Goal: Transaction & Acquisition: Purchase product/service

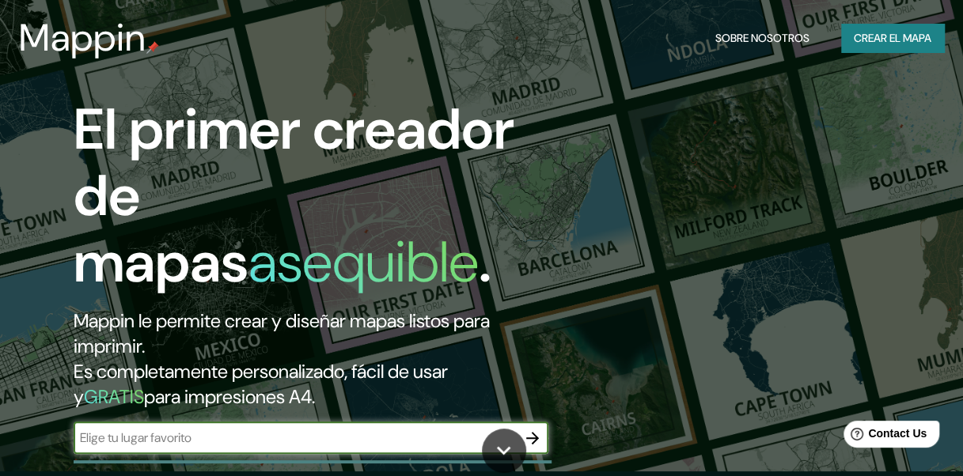
scroll to position [79, 0]
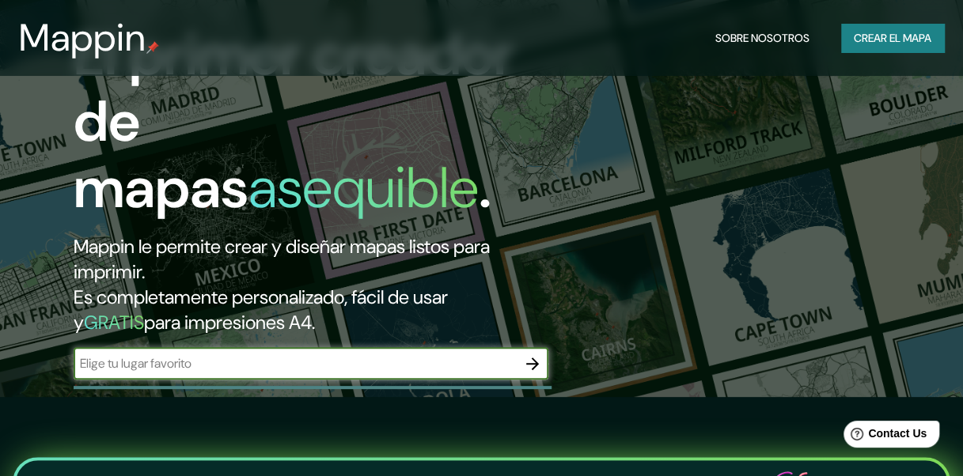
click at [179, 365] on input "text" at bounding box center [295, 363] width 443 height 18
type input "[GEOGRAPHIC_DATA]"
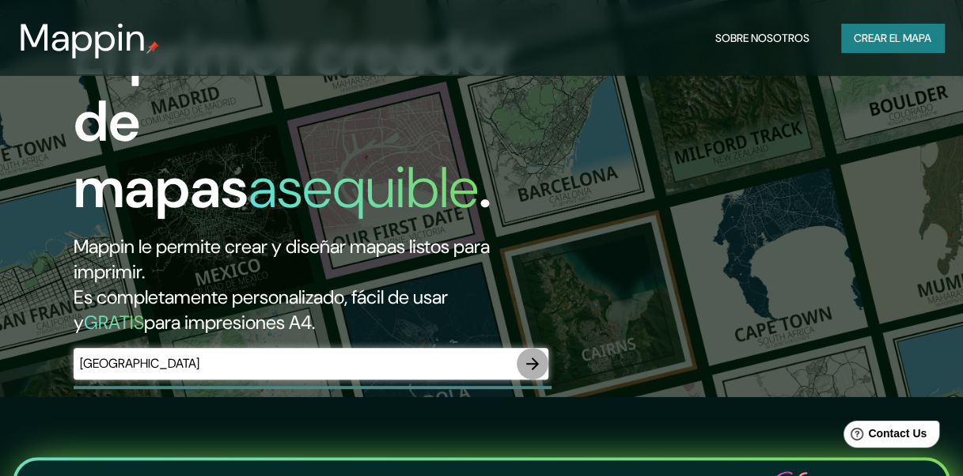
click at [528, 358] on icon "button" at bounding box center [532, 363] width 19 height 19
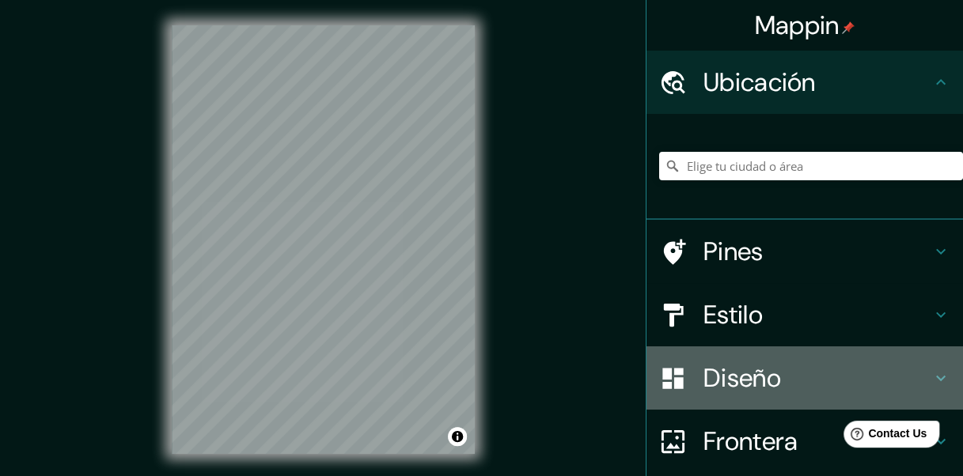
click at [755, 370] on h4 "Diseño" at bounding box center [817, 378] width 228 height 32
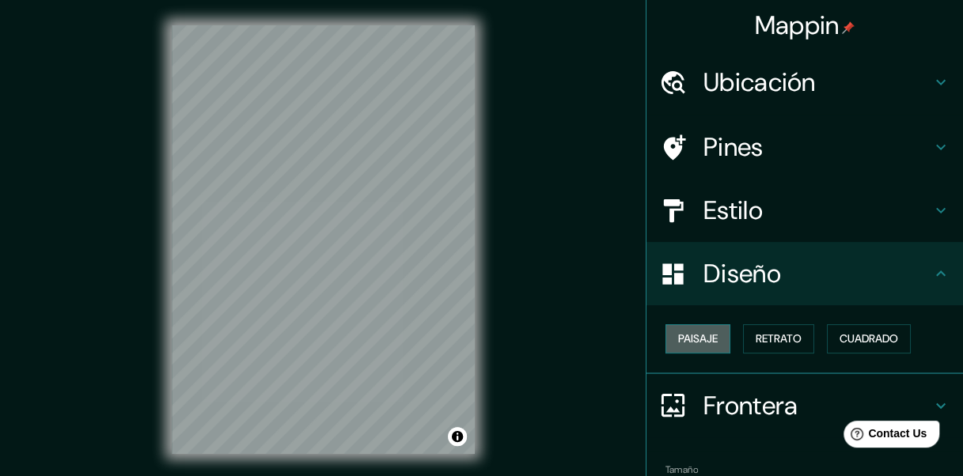
click at [691, 345] on font "Paisaje" at bounding box center [698, 339] width 40 height 20
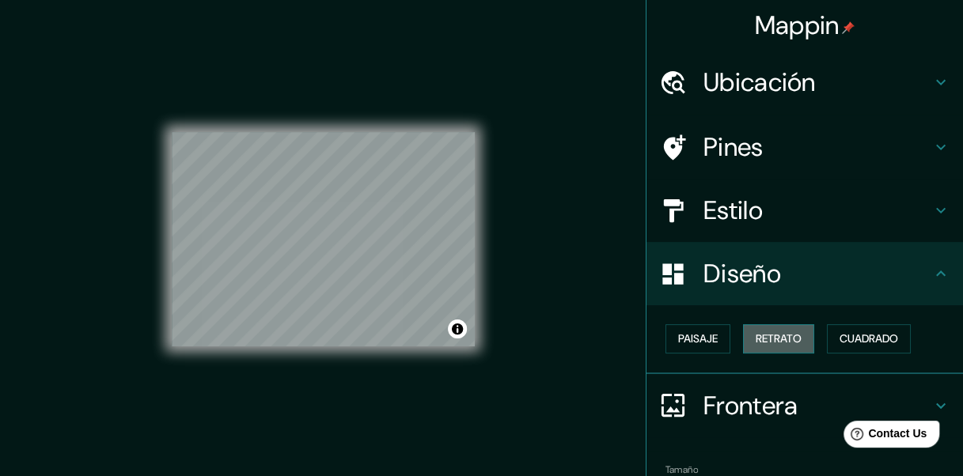
click at [764, 343] on font "Retrato" at bounding box center [778, 339] width 46 height 20
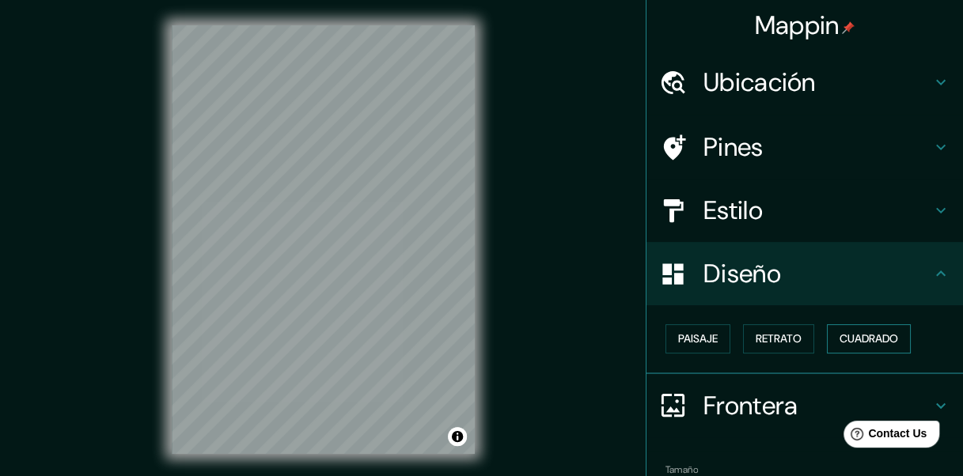
click at [856, 334] on font "Cuadrado" at bounding box center [868, 339] width 59 height 20
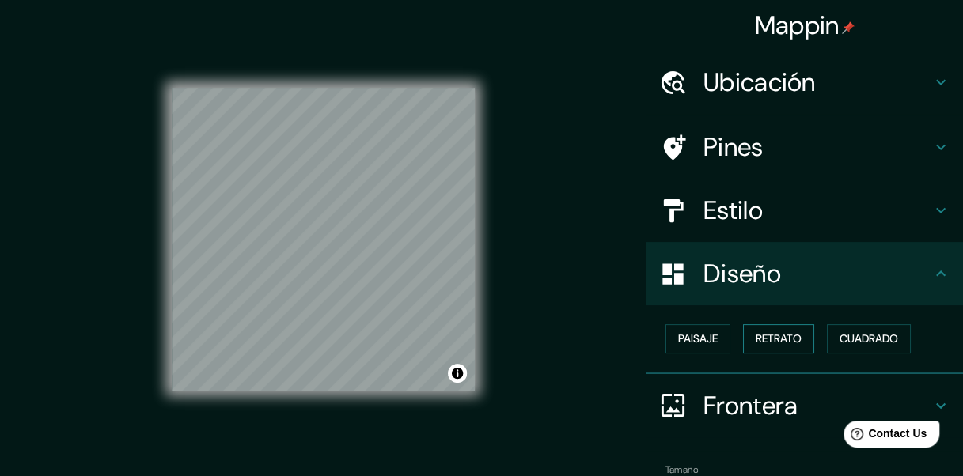
click at [784, 342] on font "Retrato" at bounding box center [778, 339] width 46 height 20
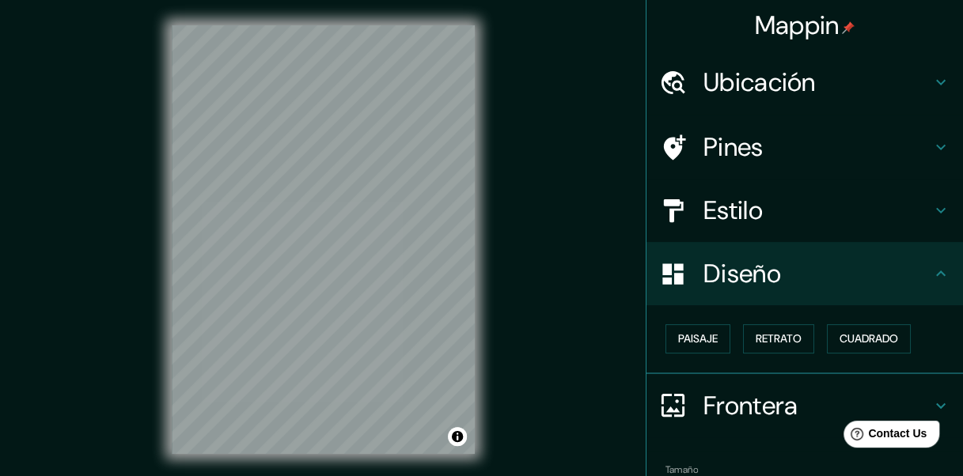
click at [777, 210] on h4 "Estilo" at bounding box center [817, 211] width 228 height 32
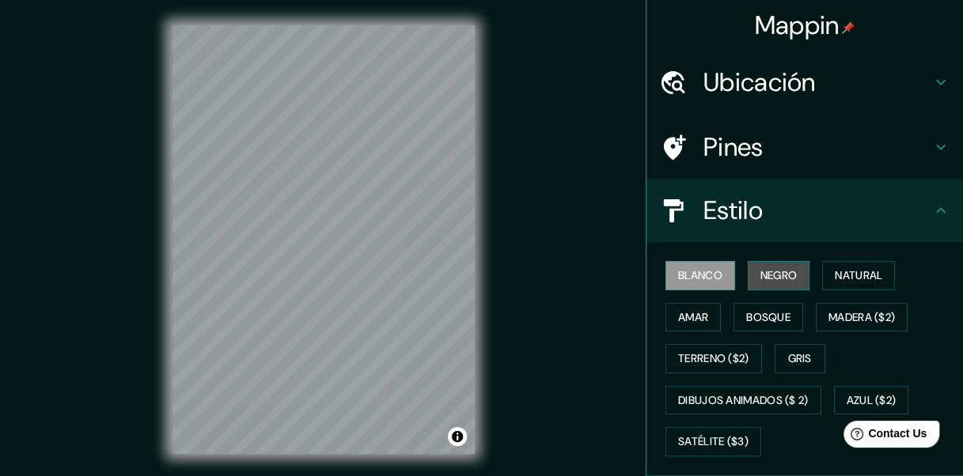
click at [762, 278] on font "Negro" at bounding box center [778, 276] width 37 height 20
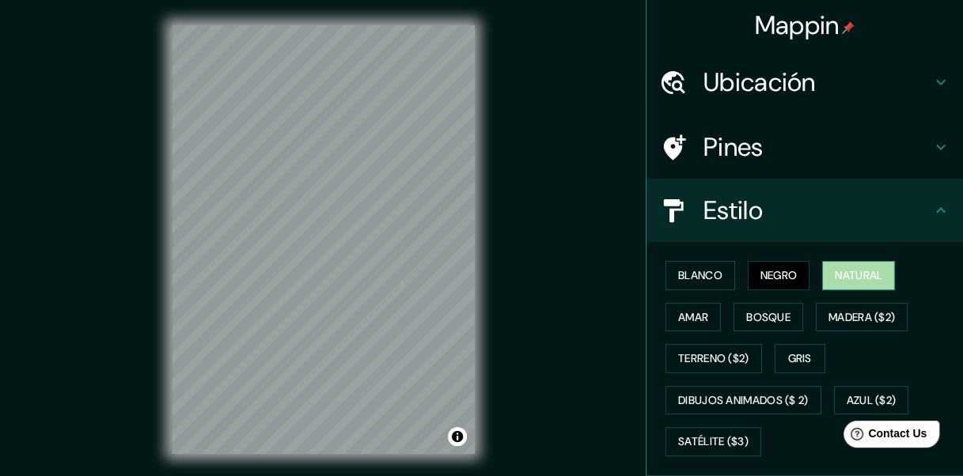
click at [852, 274] on font "Natural" at bounding box center [857, 276] width 47 height 20
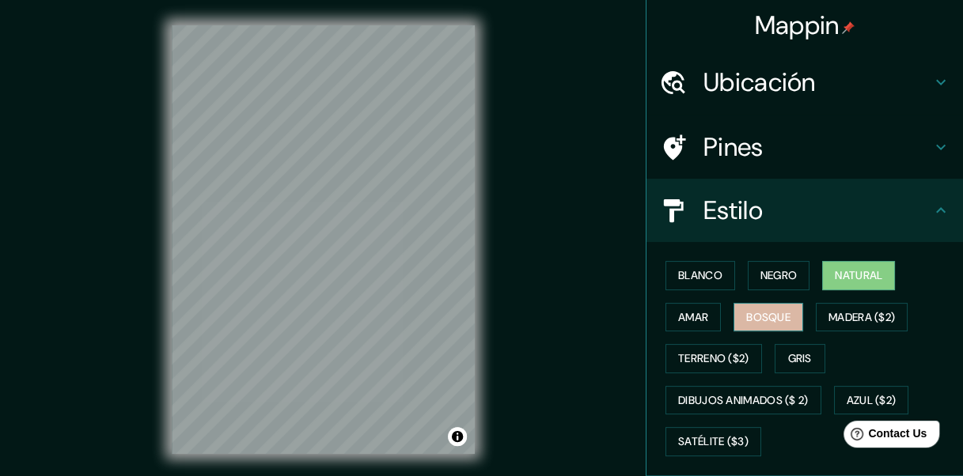
click at [746, 319] on font "Bosque" at bounding box center [768, 318] width 44 height 20
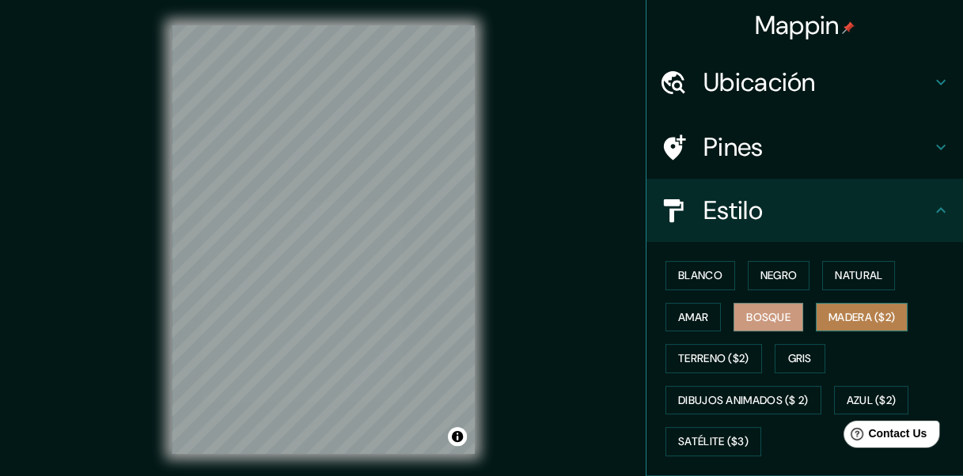
click at [857, 315] on font "Madera ($2)" at bounding box center [861, 318] width 66 height 20
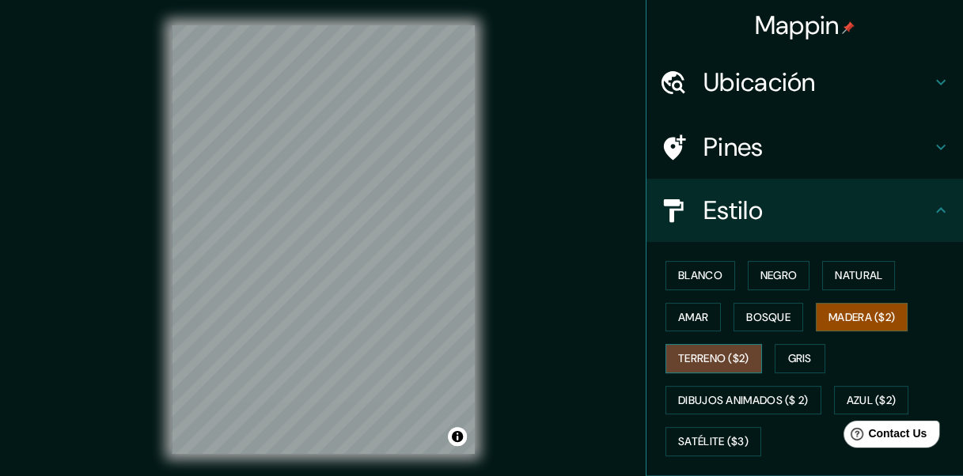
click at [707, 351] on font "Terreno ($2)" at bounding box center [713, 359] width 71 height 20
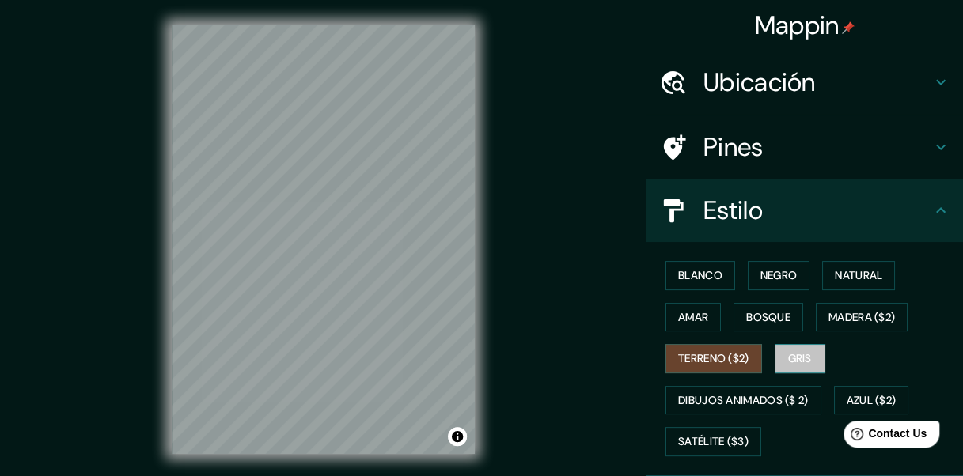
click at [789, 363] on font "Gris" at bounding box center [800, 359] width 24 height 20
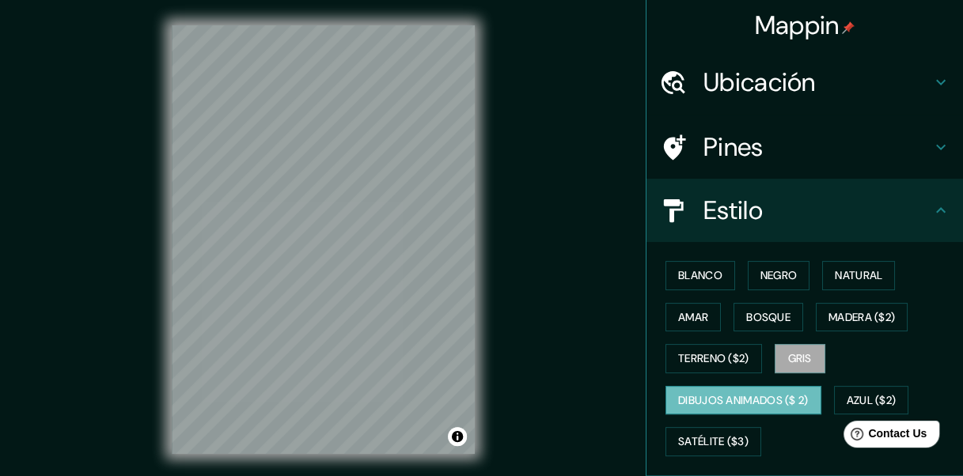
click at [690, 392] on font "Dibujos animados ($ 2)" at bounding box center [743, 401] width 131 height 20
click at [709, 439] on font "Satélite ($3)" at bounding box center [713, 442] width 70 height 20
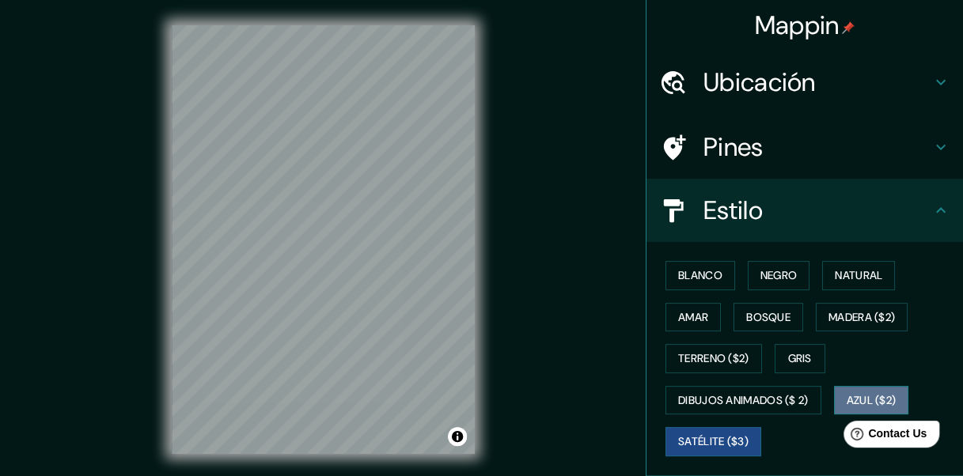
click at [853, 392] on font "Azul ($2)" at bounding box center [871, 401] width 50 height 20
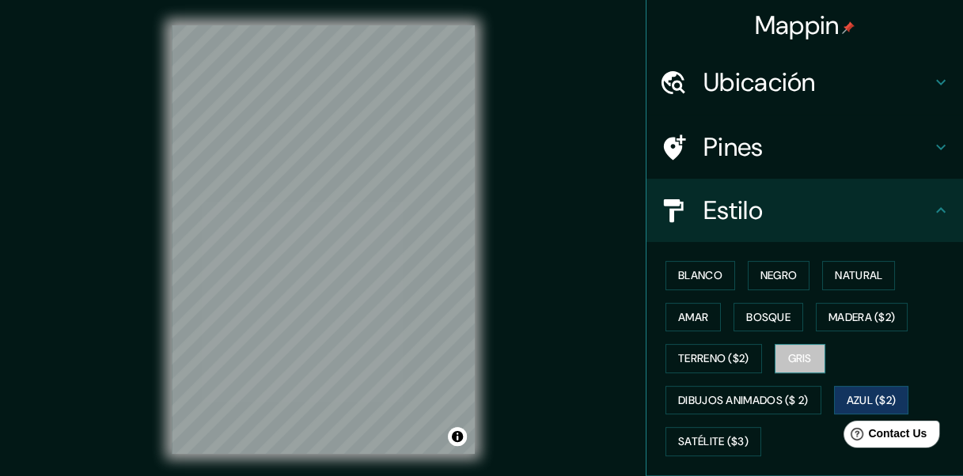
click at [791, 349] on font "Gris" at bounding box center [800, 359] width 24 height 20
